Goal: Find specific page/section: Find specific page/section

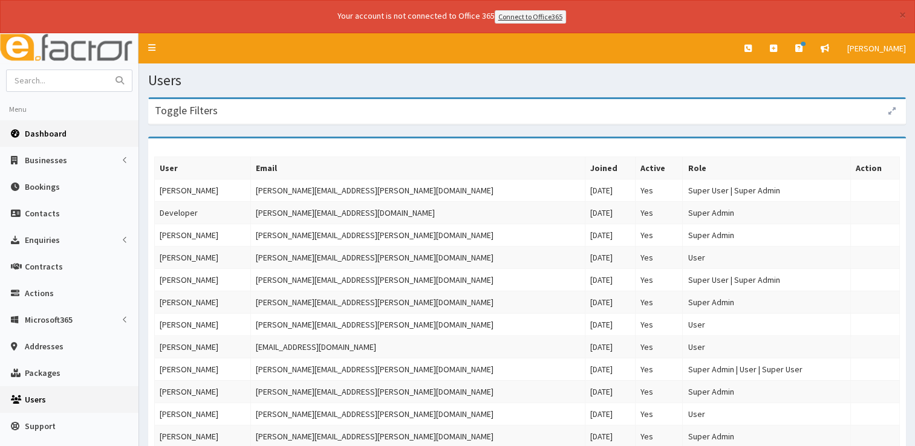
click at [54, 134] on span "Dashboard" at bounding box center [46, 133] width 42 height 11
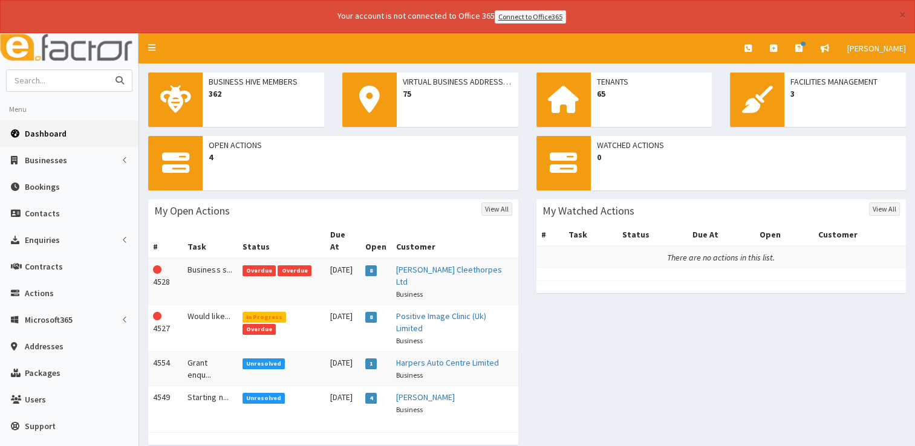
click at [80, 76] on input "text" at bounding box center [58, 80] width 102 height 21
type input "07487731156"
click at [108, 70] on button "submit" at bounding box center [120, 80] width 24 height 21
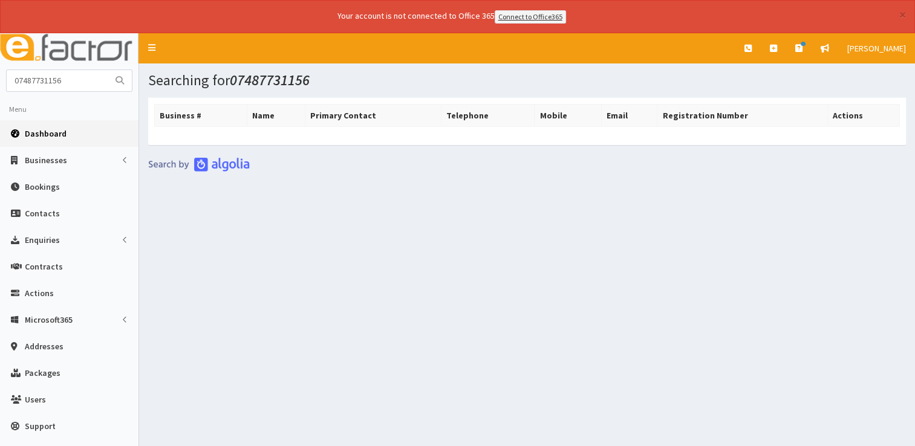
click at [37, 132] on span "Dashboard" at bounding box center [46, 133] width 42 height 11
